Goal: Find specific page/section: Find specific page/section

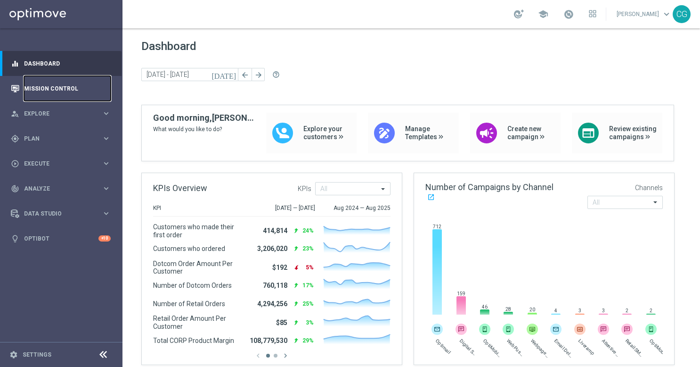
click at [87, 92] on link "Mission Control" at bounding box center [67, 88] width 87 height 25
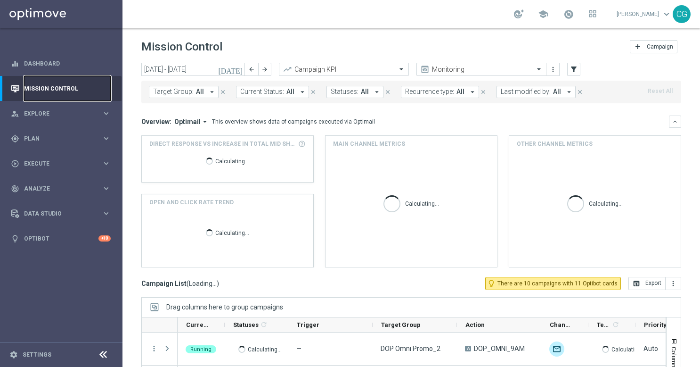
scroll to position [99, 0]
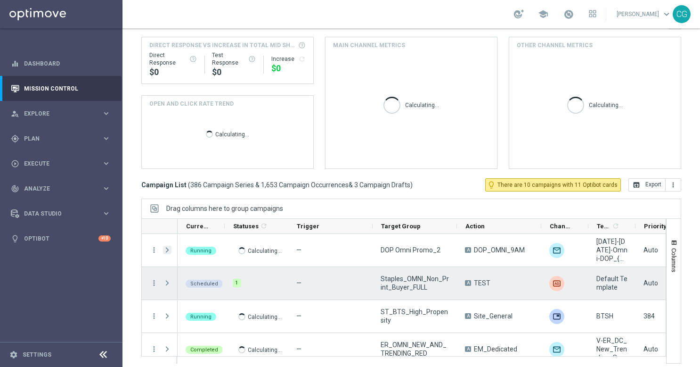
click at [165, 248] on span "Press SPACE to select this row." at bounding box center [167, 250] width 8 height 8
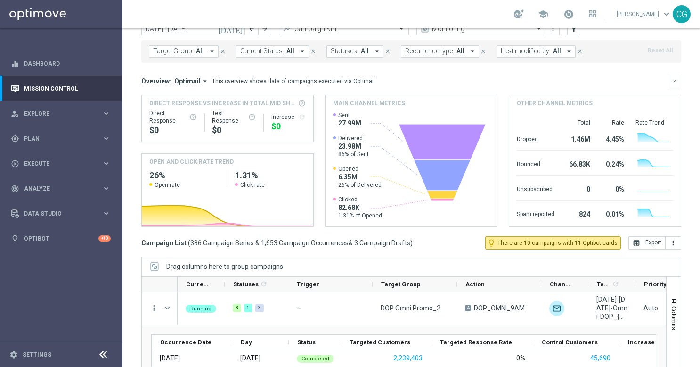
scroll to position [0, 0]
